Goal: Navigation & Orientation: Find specific page/section

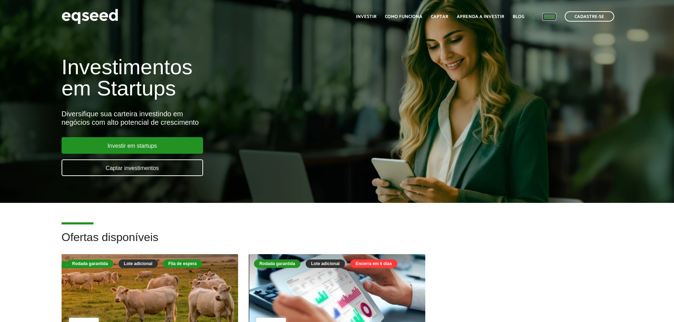
click at [550, 14] on link "Login" at bounding box center [549, 16] width 14 height 5
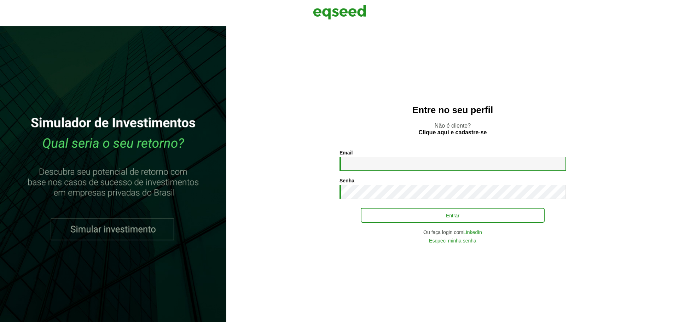
type input "**********"
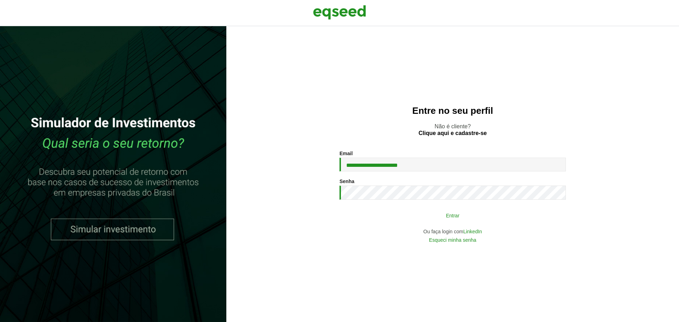
click at [395, 214] on button "Entrar" at bounding box center [453, 215] width 184 height 13
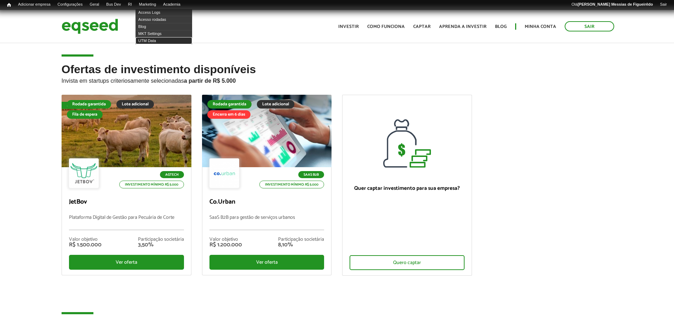
click at [158, 40] on link "UTM Data" at bounding box center [163, 40] width 57 height 7
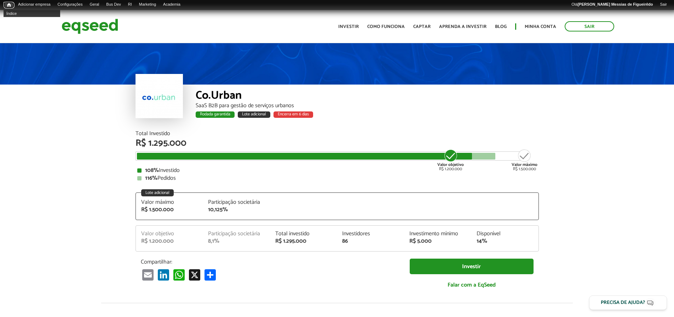
click at [7, 5] on span "Início" at bounding box center [9, 4] width 4 height 5
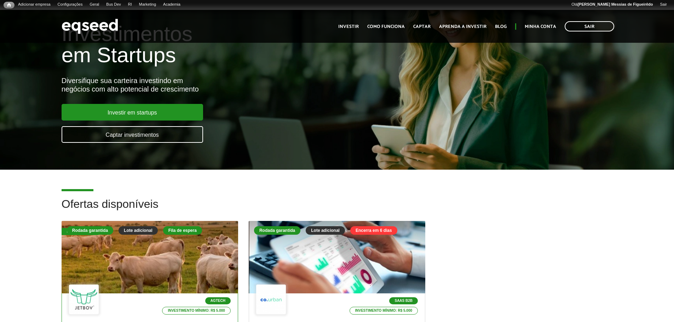
scroll to position [106, 0]
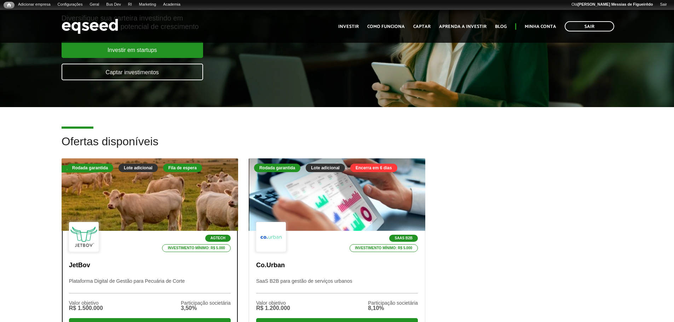
click at [155, 189] on div at bounding box center [150, 194] width 212 height 87
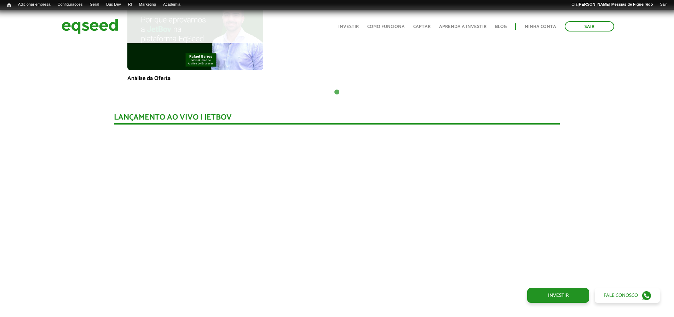
scroll to position [849, 0]
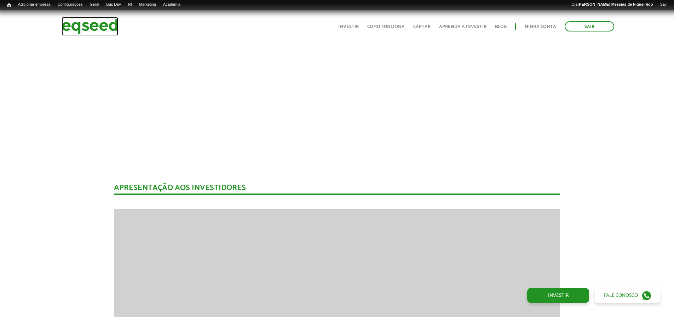
click at [80, 21] on img at bounding box center [90, 26] width 57 height 19
